Goal: Task Accomplishment & Management: Use online tool/utility

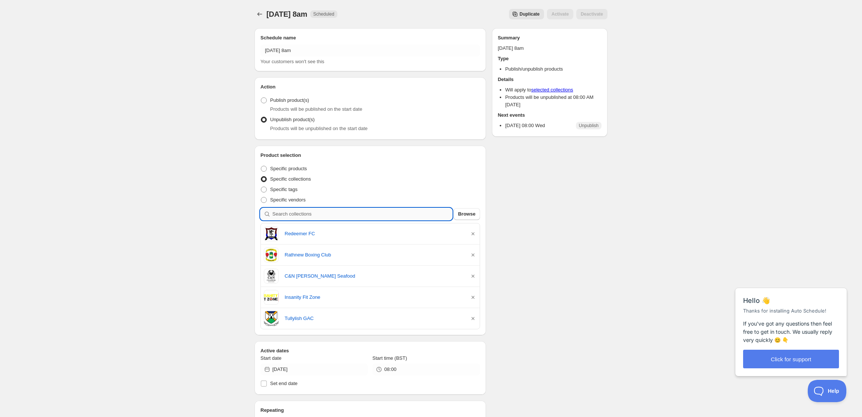
click at [364, 216] on input "search" at bounding box center [362, 214] width 180 height 12
type input "s"
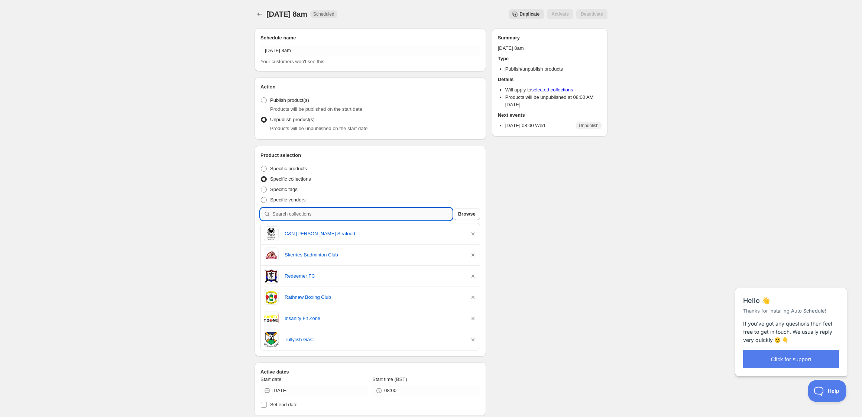
click at [329, 210] on input "search" at bounding box center [362, 214] width 180 height 12
type input "s"
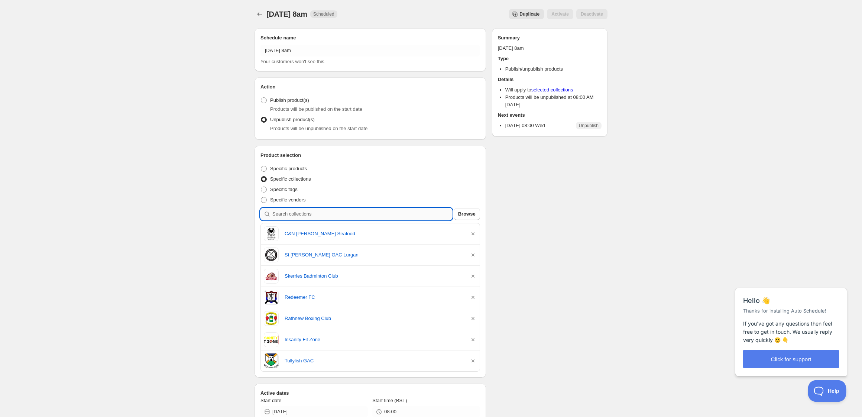
click at [328, 212] on input "search" at bounding box center [362, 214] width 180 height 12
type input "b"
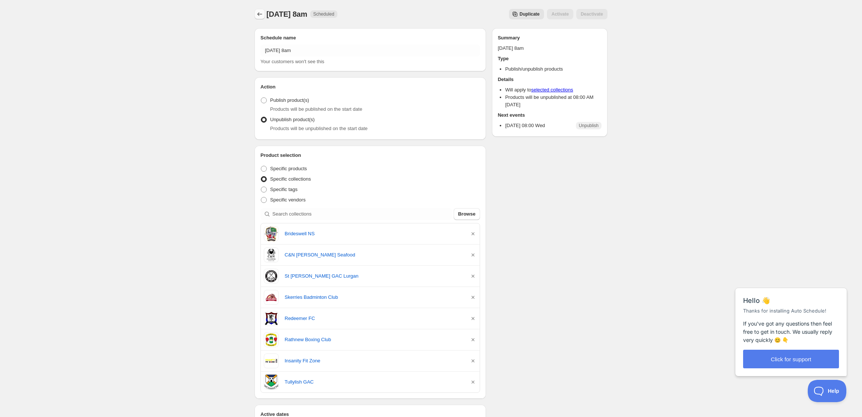
click at [257, 13] on icon "Schedules" at bounding box center [259, 13] width 7 height 7
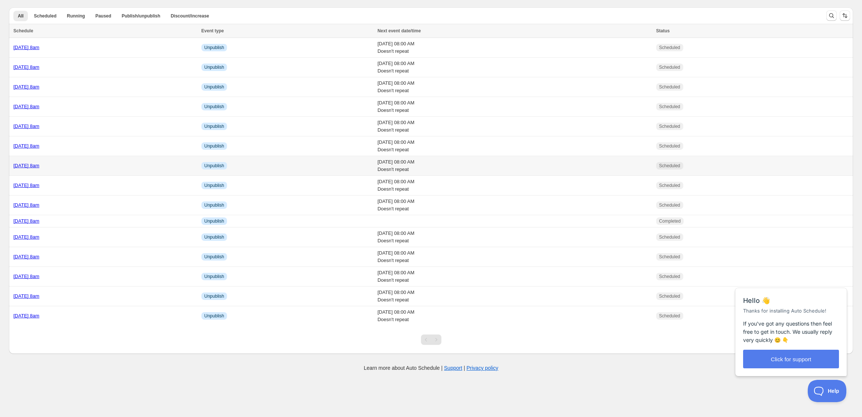
click at [99, 165] on div "[DATE] 8am" at bounding box center [105, 165] width 184 height 7
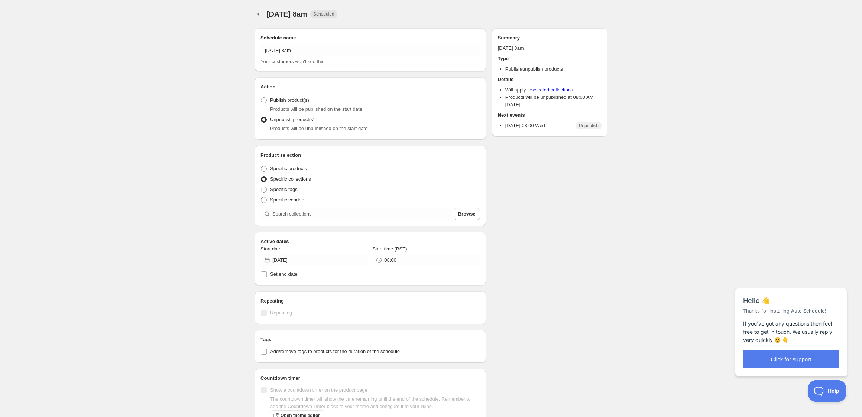
radio input "true"
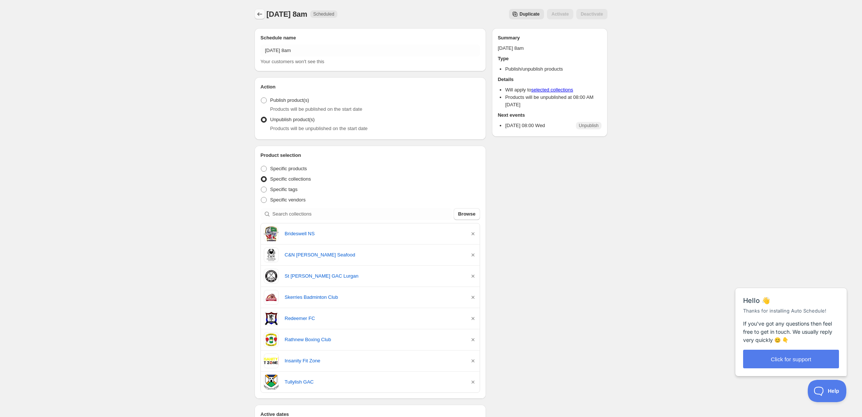
click at [257, 12] on icon "Schedules" at bounding box center [259, 13] width 7 height 7
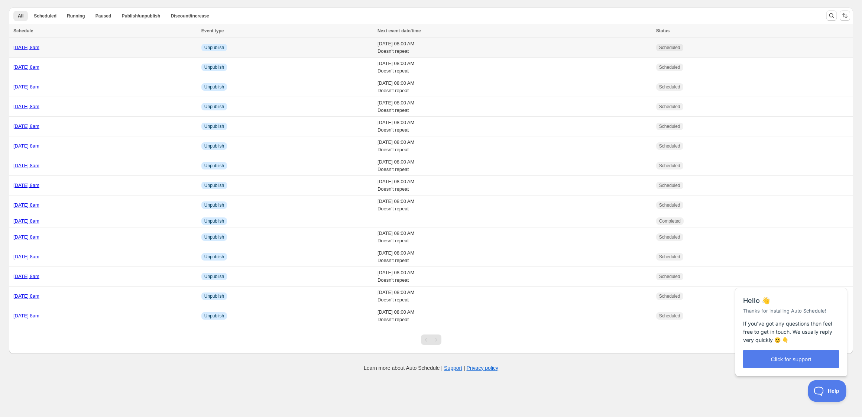
click at [152, 50] on div "[DATE] 8am" at bounding box center [105, 47] width 184 height 7
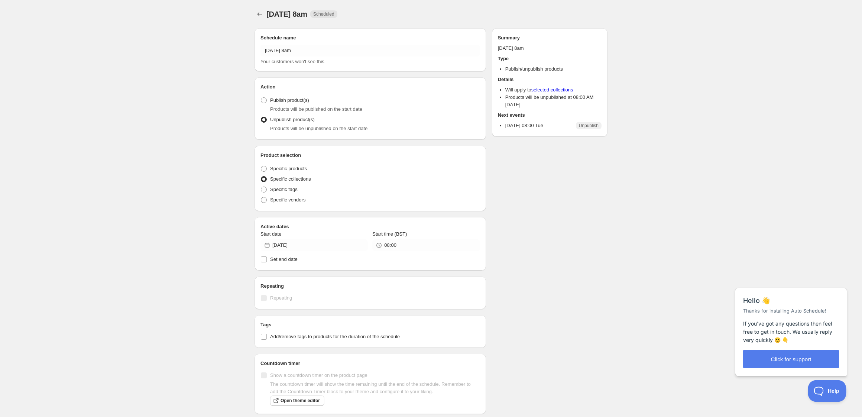
radio input "true"
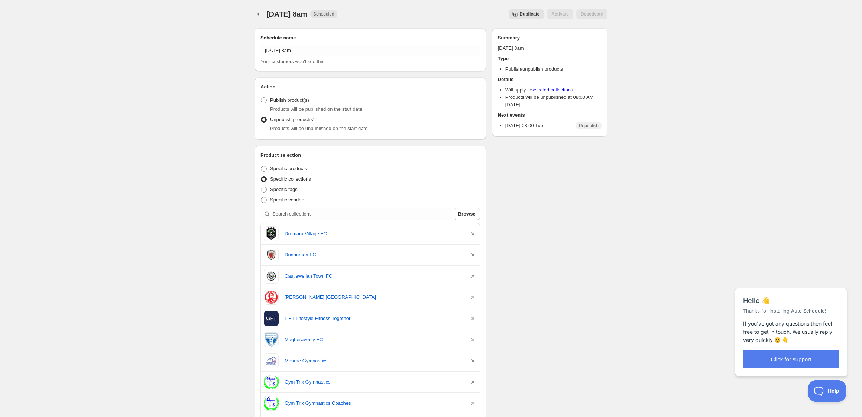
drag, startPoint x: 527, startPoint y: 13, endPoint x: 148, endPoint y: 97, distance: 388.5
click at [527, 13] on span "Duplicate" at bounding box center [530, 14] width 20 height 6
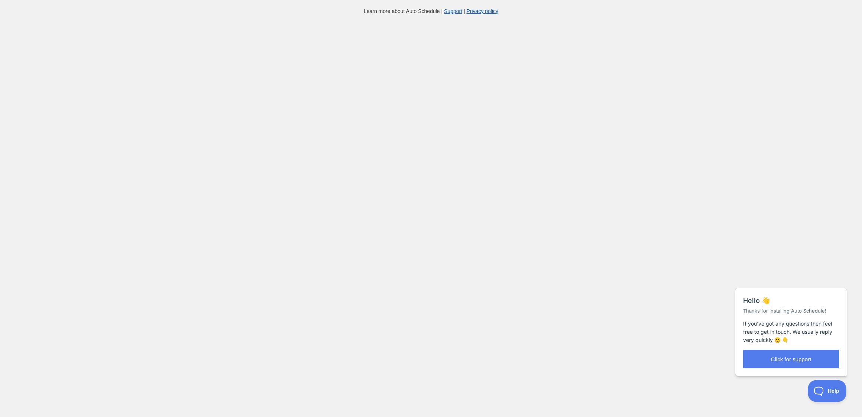
scroll to position [8, 0]
